Goal: Information Seeking & Learning: Learn about a topic

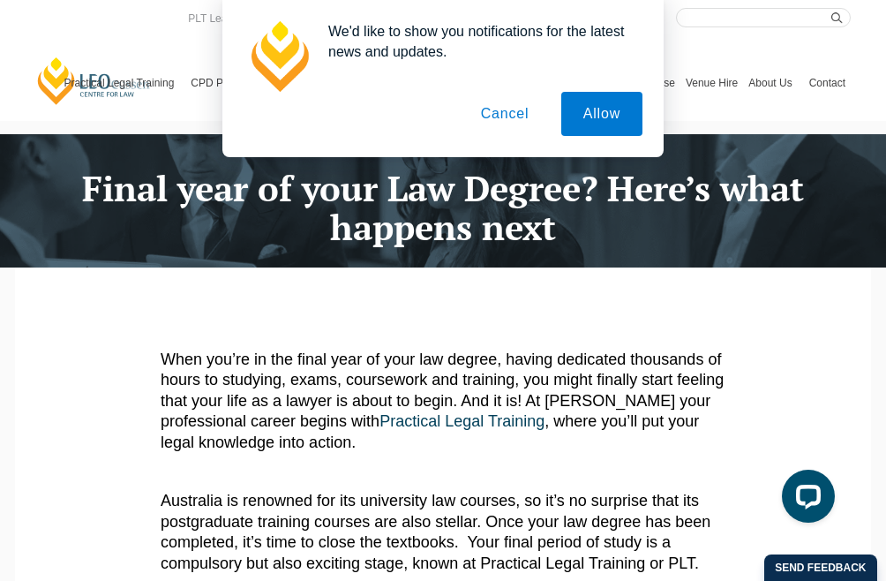
click at [500, 114] on button "Cancel" at bounding box center [505, 114] width 93 height 44
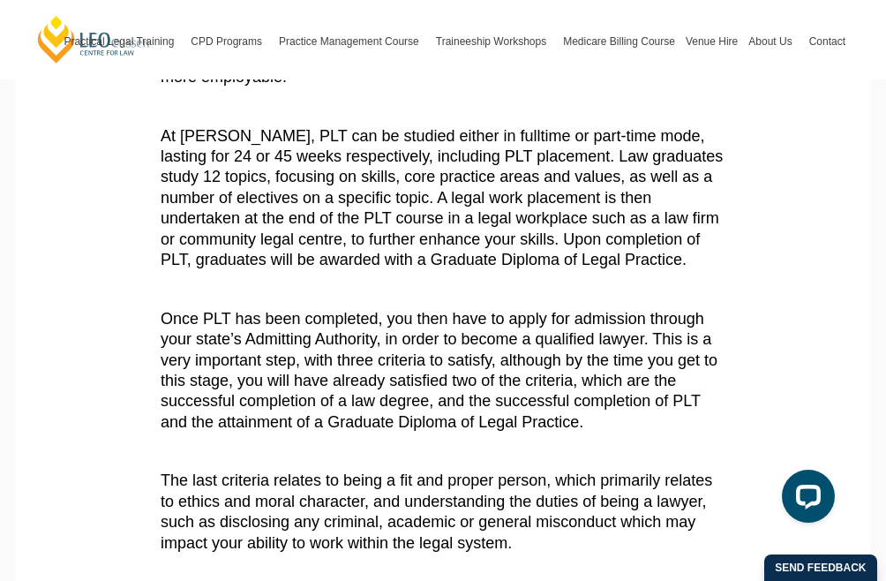
scroll to position [628, 0]
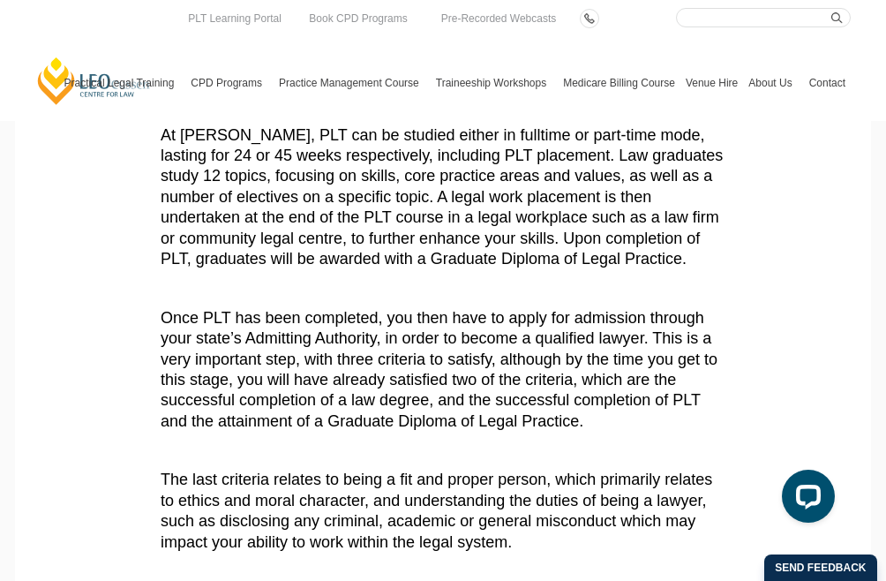
click at [277, 121] on ul "Practical Legal Training Our Practical Legal Training Program Program Dates & F…" at bounding box center [454, 83] width 791 height 76
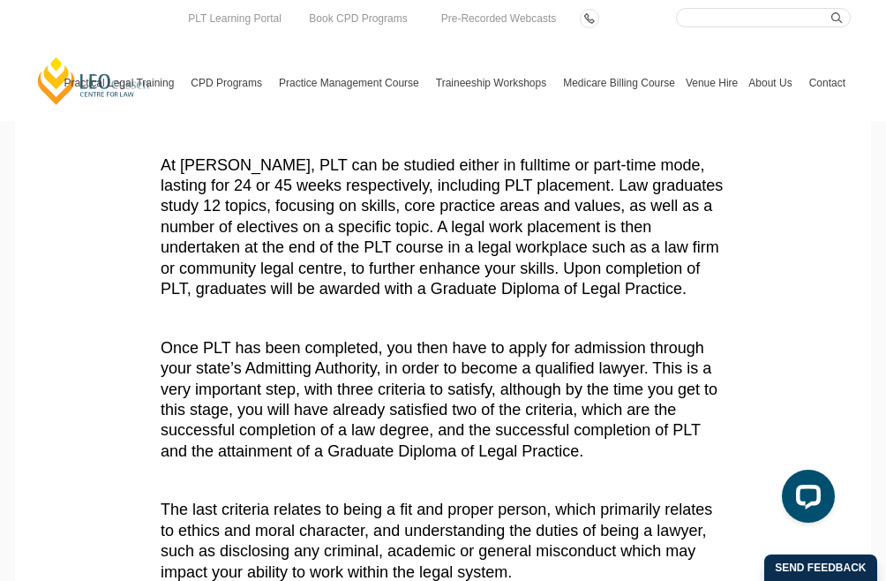
scroll to position [596, 0]
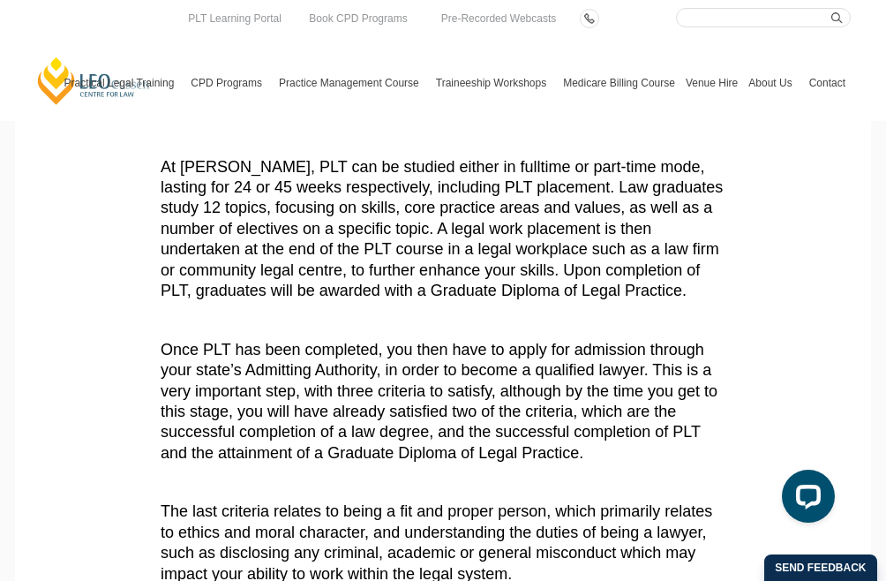
click at [195, 121] on ul "Practical Legal Training Our Practical Legal Training Program Program Dates & F…" at bounding box center [454, 83] width 791 height 76
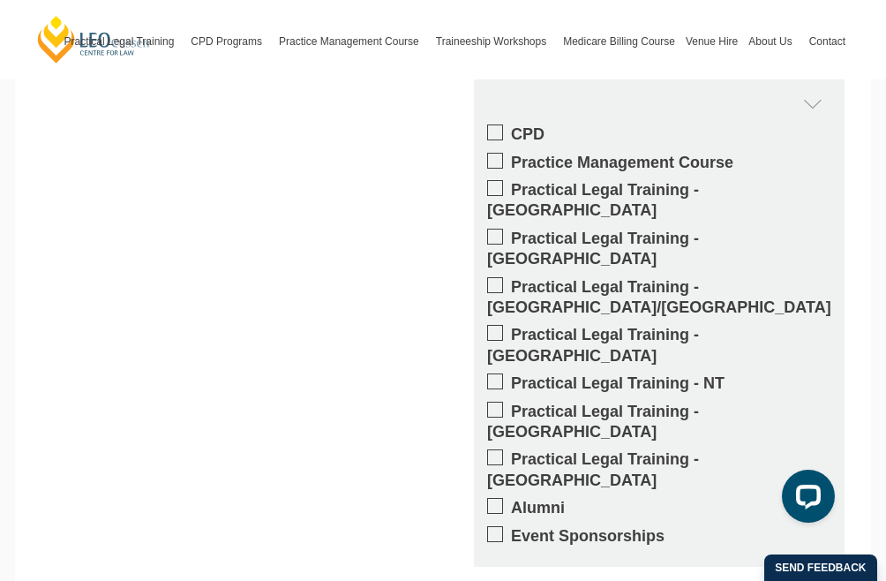
scroll to position [2252, 0]
